Goal: Check status: Check status

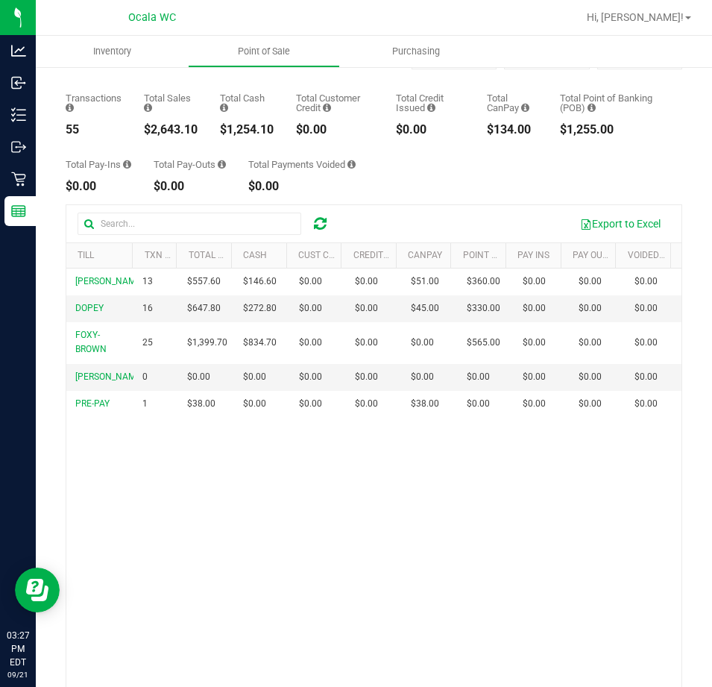
scroll to position [145, 0]
